Goal: Transaction & Acquisition: Purchase product/service

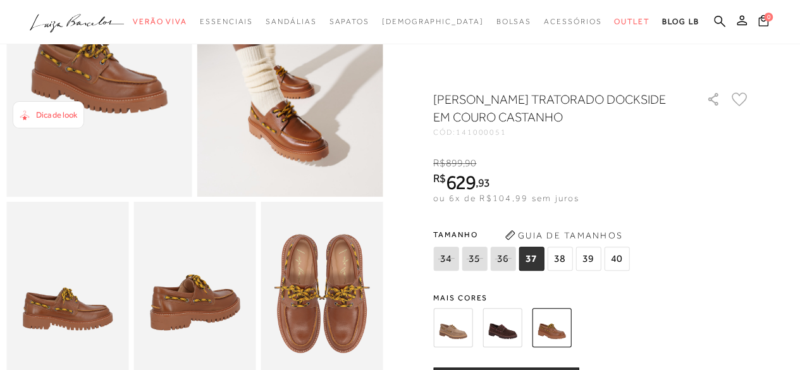
scroll to position [190, 0]
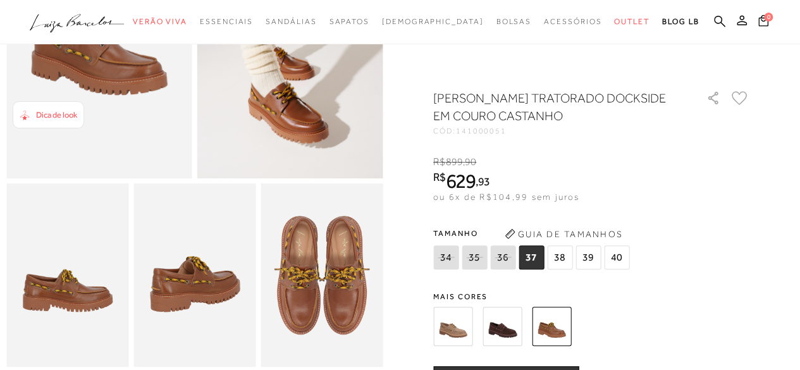
click at [449, 262] on icon at bounding box center [446, 257] width 18 height 16
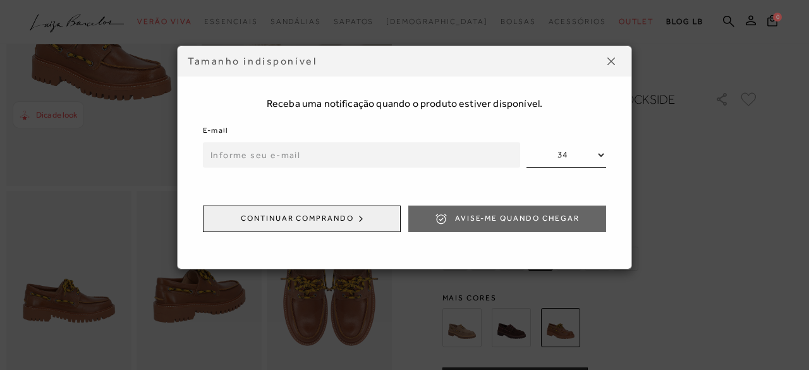
click at [225, 154] on input "email" at bounding box center [361, 154] width 317 height 25
type input "[EMAIL_ADDRESS][DOMAIN_NAME]"
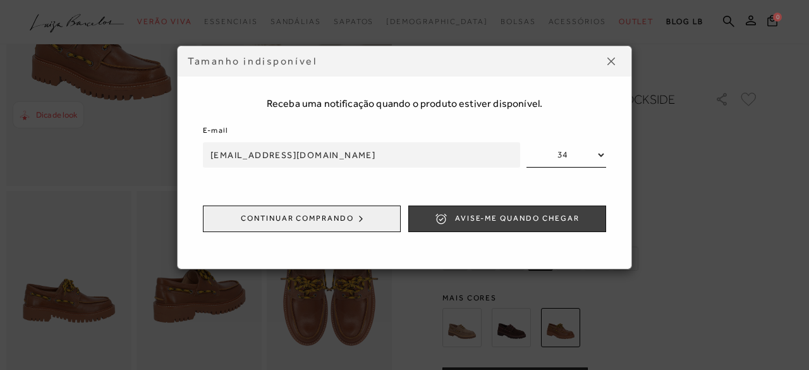
click at [502, 217] on span "Avise-me quando chegar" at bounding box center [517, 218] width 125 height 11
click at [510, 218] on span "ENVIADO" at bounding box center [517, 218] width 41 height 11
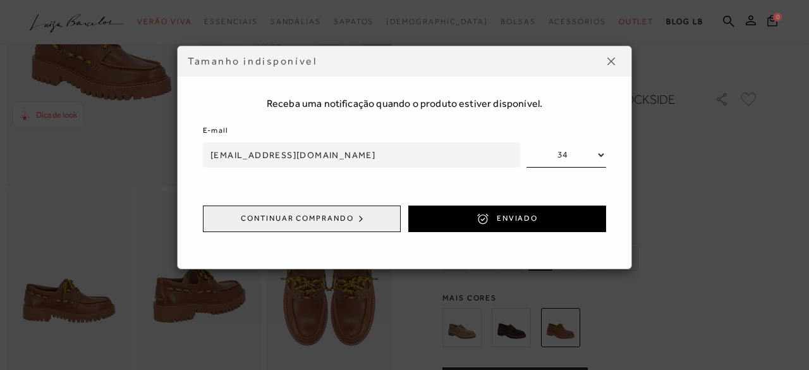
click at [614, 59] on img at bounding box center [612, 62] width 8 height 8
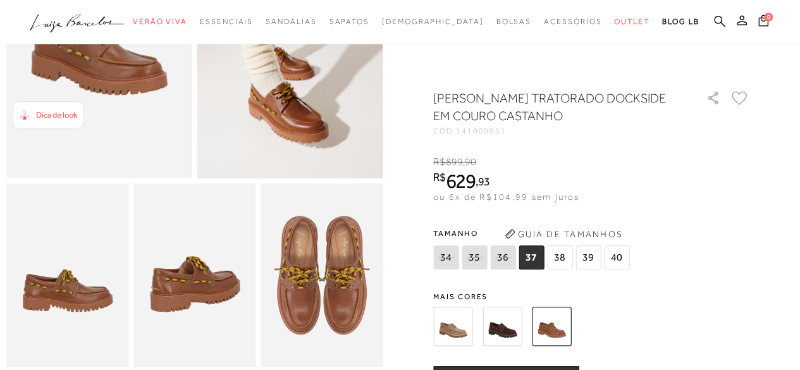
click at [458, 332] on img at bounding box center [452, 326] width 39 height 39
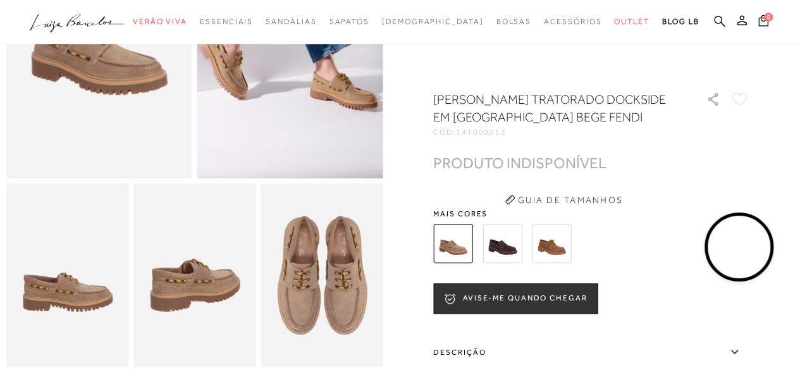
scroll to position [316, 0]
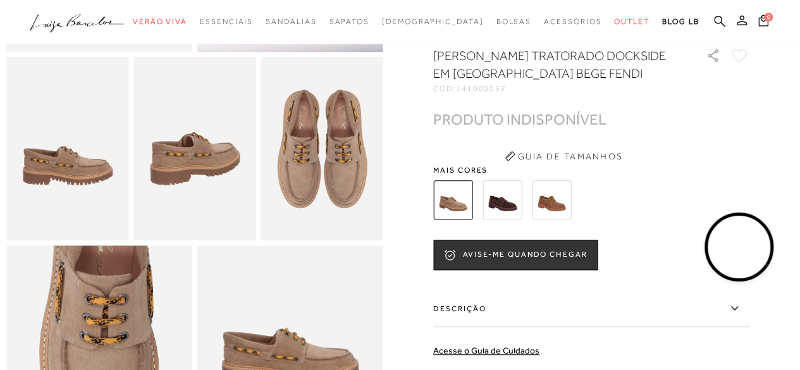
click at [515, 219] on img at bounding box center [501, 199] width 39 height 39
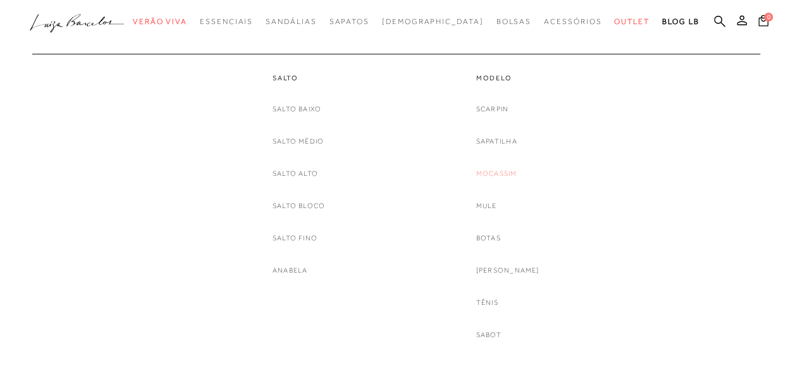
click at [511, 175] on link "Mocassim" at bounding box center [496, 173] width 41 height 13
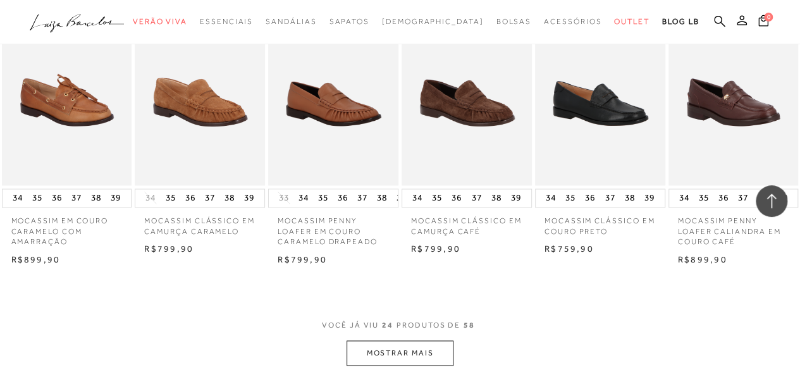
scroll to position [1138, 0]
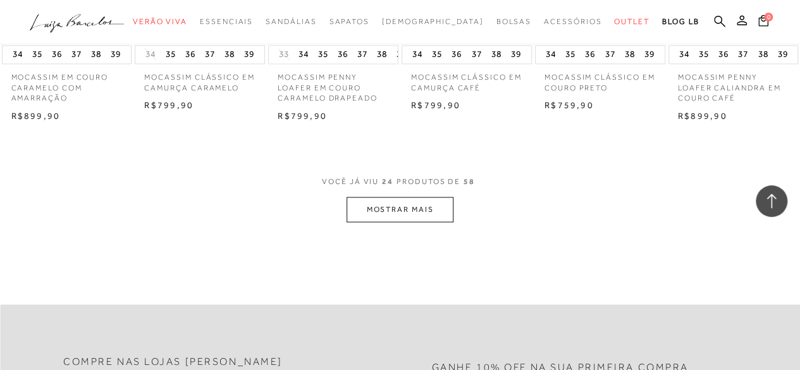
click at [421, 197] on button "MOSTRAR MAIS" at bounding box center [399, 209] width 106 height 25
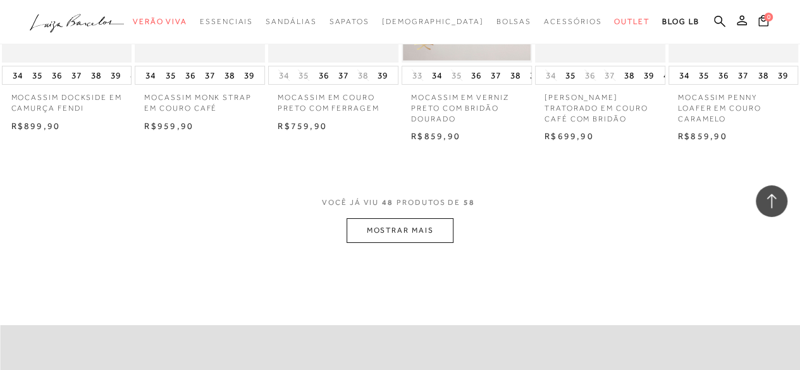
scroll to position [2339, 0]
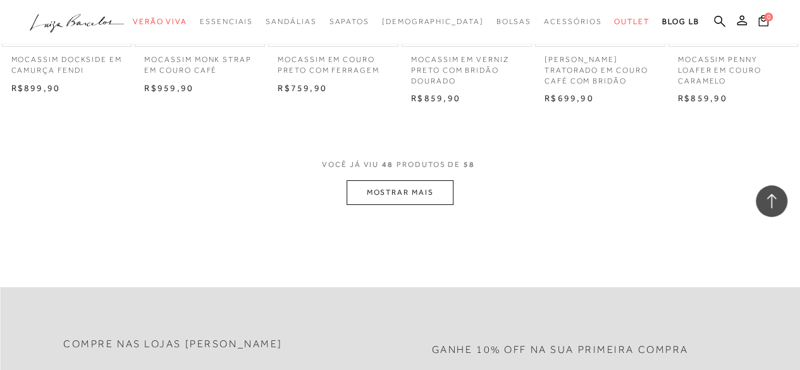
click at [407, 180] on button "MOSTRAR MAIS" at bounding box center [399, 192] width 106 height 25
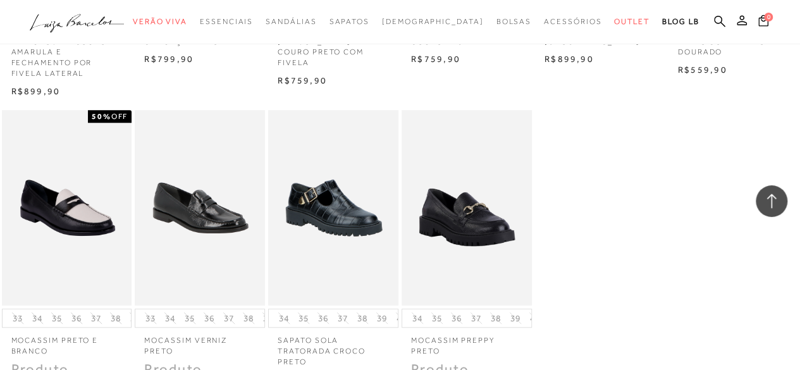
scroll to position [2719, 0]
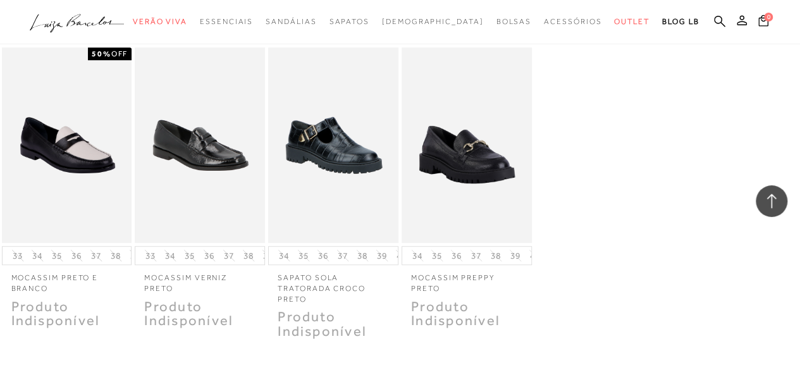
click at [768, 189] on div at bounding box center [772, 201] width 32 height 32
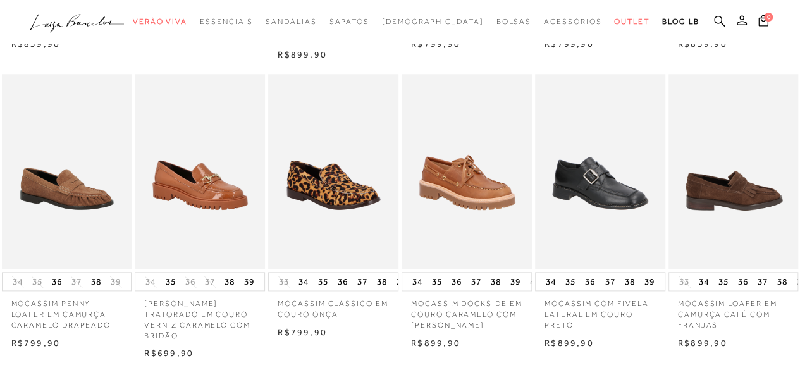
scroll to position [0, 0]
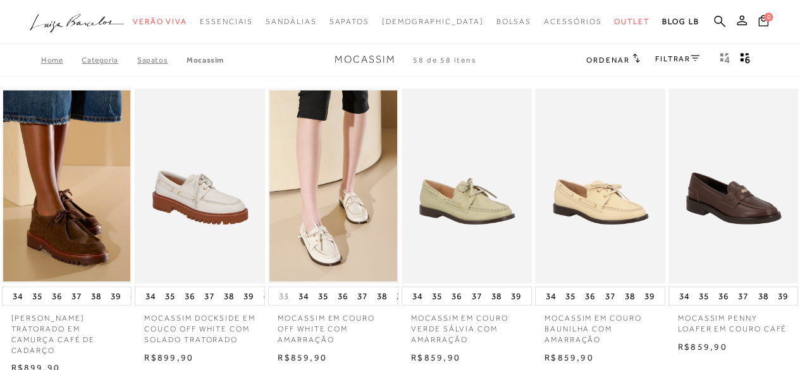
click at [659, 56] on link "FILTRAR" at bounding box center [677, 58] width 44 height 9
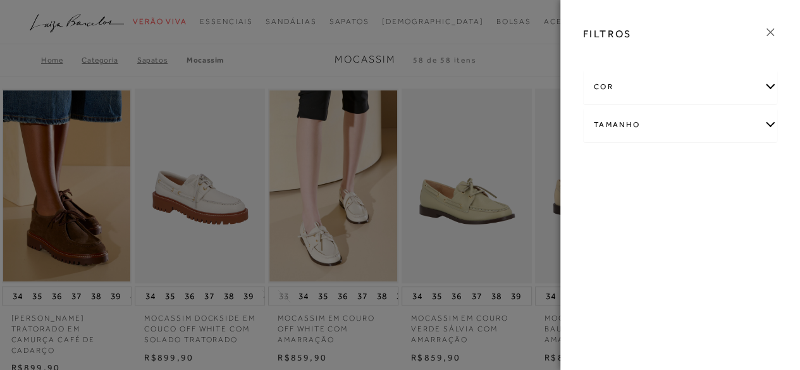
click at [604, 133] on div "Tamanho" at bounding box center [680, 125] width 193 height 34
click at [644, 164] on span "34" at bounding box center [639, 165] width 18 height 9
click at [639, 164] on input "34" at bounding box center [633, 167] width 13 height 13
checkbox input "true"
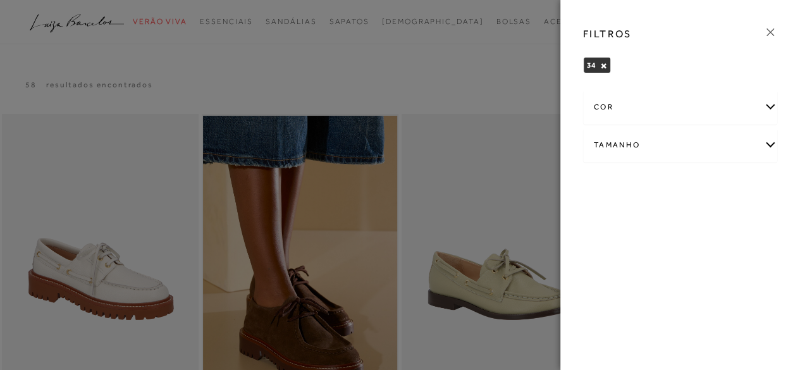
click at [771, 32] on icon at bounding box center [770, 32] width 14 height 14
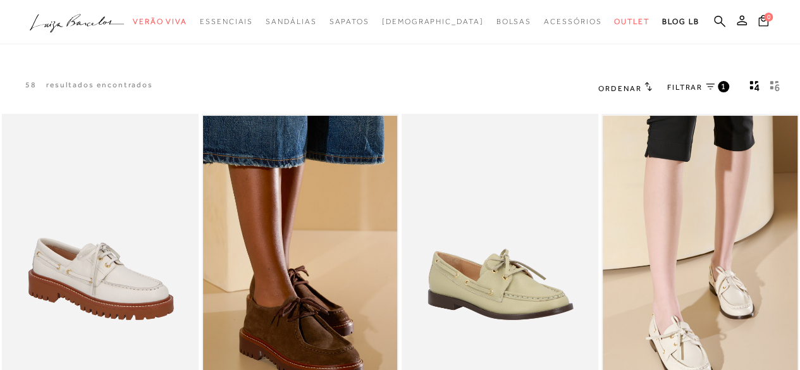
click at [773, 85] on icon "gridText6Desc" at bounding box center [774, 85] width 10 height 11
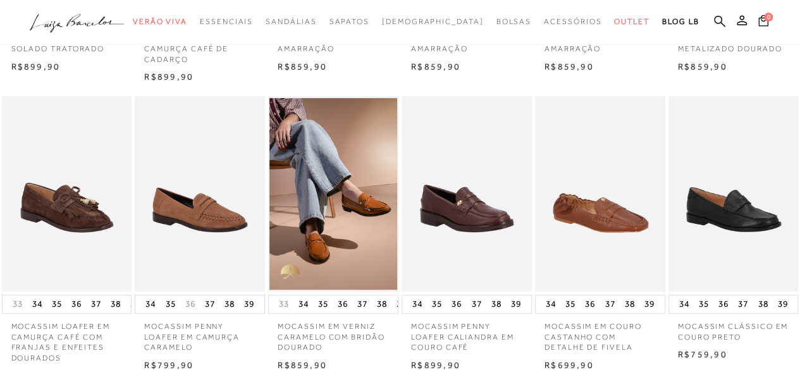
scroll to position [506, 0]
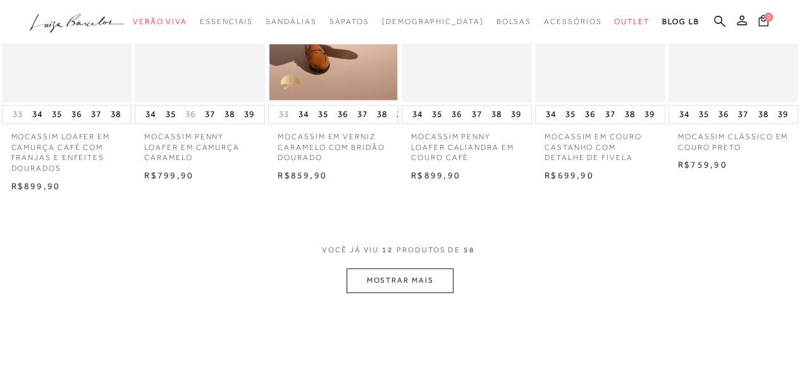
click at [389, 268] on button "MOSTRAR MAIS" at bounding box center [399, 280] width 106 height 25
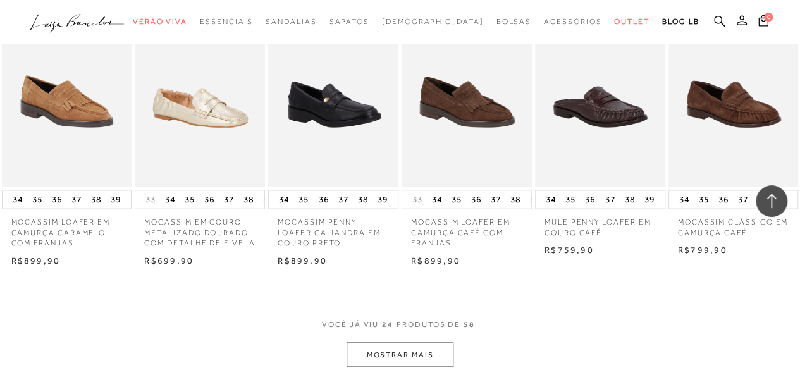
scroll to position [1075, 0]
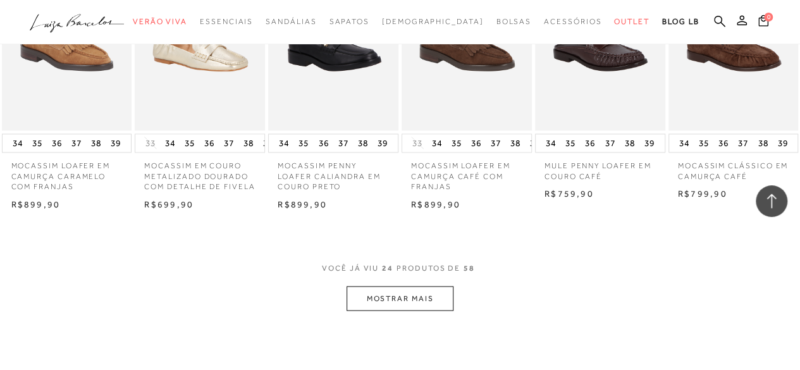
click at [431, 289] on button "MOSTRAR MAIS" at bounding box center [399, 298] width 106 height 25
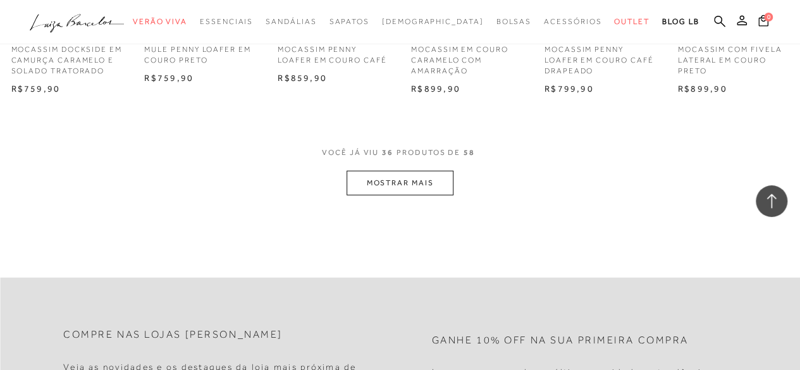
scroll to position [1770, 0]
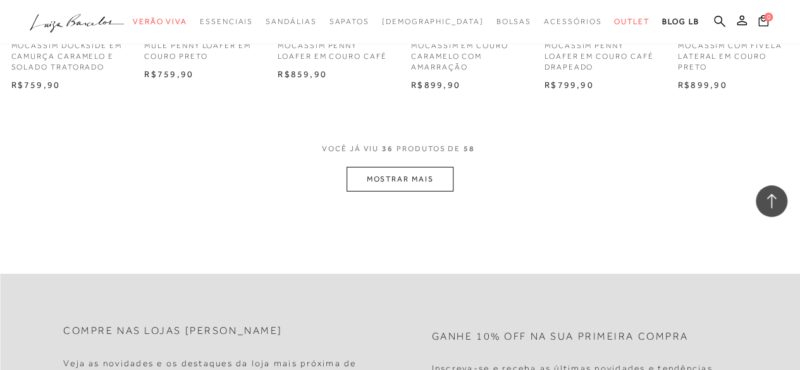
click at [415, 168] on button "MOSTRAR MAIS" at bounding box center [399, 179] width 106 height 25
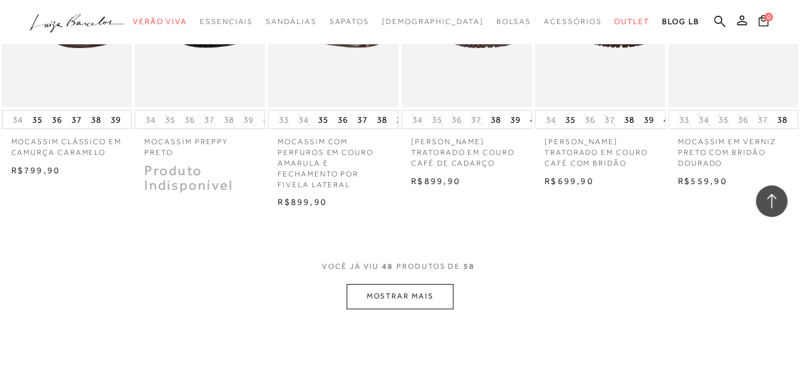
scroll to position [2276, 0]
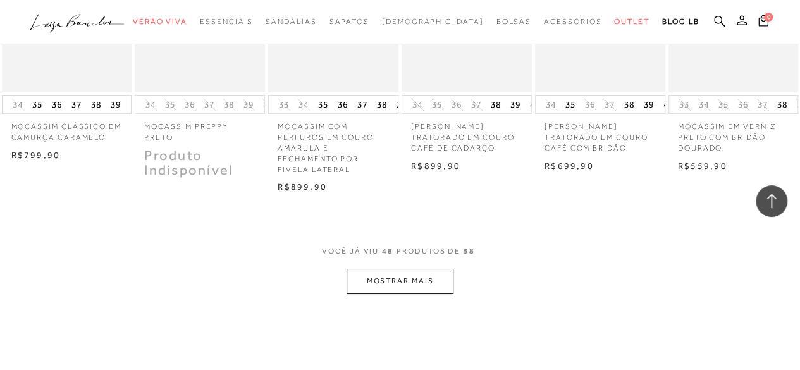
click at [439, 274] on button "MOSTRAR MAIS" at bounding box center [399, 281] width 106 height 25
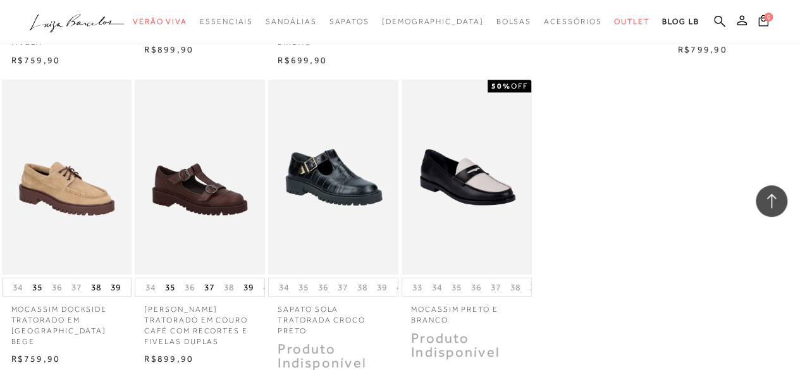
scroll to position [2719, 0]
